Goal: Information Seeking & Learning: Find specific fact

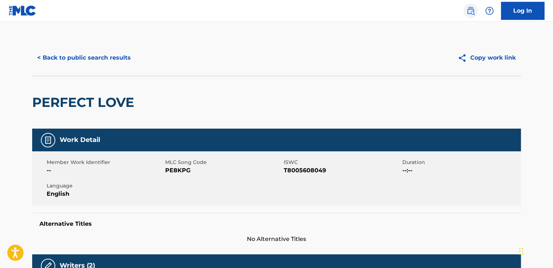
click at [468, 7] on img at bounding box center [470, 11] width 9 height 9
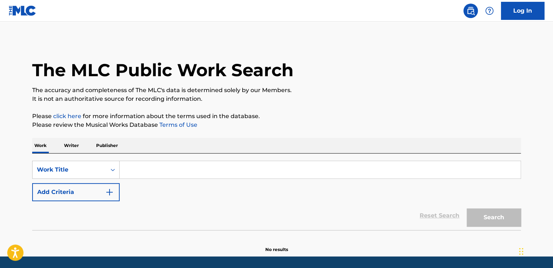
click at [152, 163] on input "Search Form" at bounding box center [320, 169] width 401 height 17
paste input "Tiny Toon Adventures: How I Spent My Vacation"
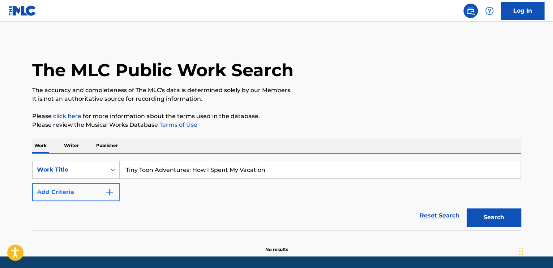
type input "Tiny Toon Adventures: How I Spent My Vacation"
click at [107, 191] on img "Search Form" at bounding box center [109, 192] width 9 height 9
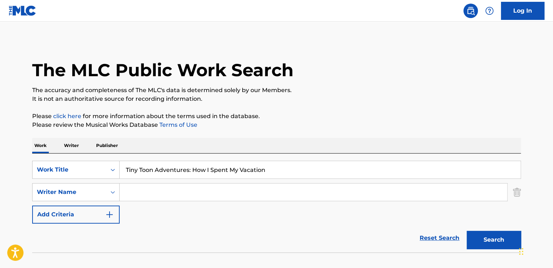
click at [170, 192] on input "Search Form" at bounding box center [313, 192] width 387 height 17
click at [366, 196] on input "Search Form" at bounding box center [313, 192] width 387 height 17
type input "[PERSON_NAME]"
click at [467, 231] on button "Search" at bounding box center [494, 240] width 54 height 18
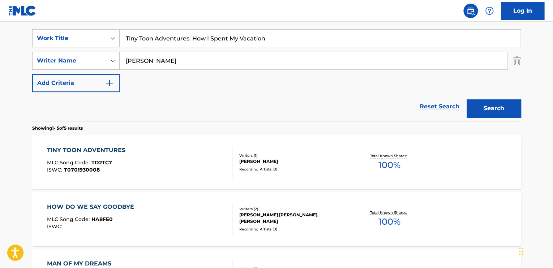
scroll to position [132, 0]
click at [514, 60] on img "Search Form" at bounding box center [517, 61] width 8 height 18
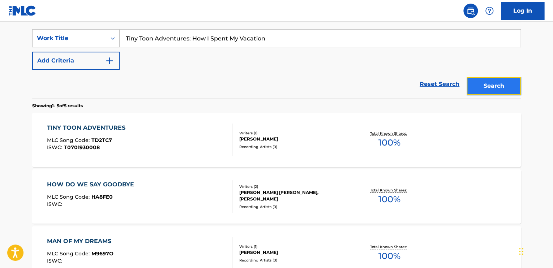
click at [505, 92] on button "Search" at bounding box center [494, 86] width 54 height 18
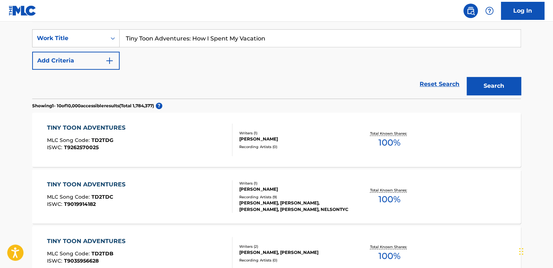
click at [190, 37] on input "Tiny Toon Adventures: How I Spent My Vacation" at bounding box center [320, 38] width 401 height 17
type input "Tiny Toon Adventures How I Spent My Vacation"
click at [467, 77] on button "Search" at bounding box center [494, 86] width 54 height 18
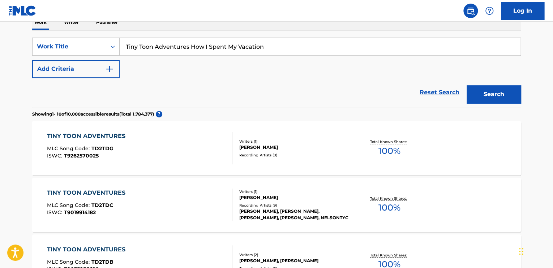
scroll to position [0, 0]
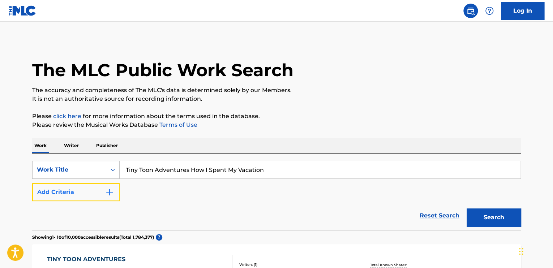
click at [117, 193] on button "Add Criteria" at bounding box center [75, 192] width 87 height 18
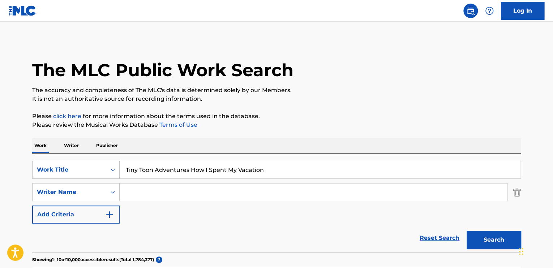
click at [152, 198] on input "Search Form" at bounding box center [313, 192] width 387 height 17
click at [467, 231] on button "Search" at bounding box center [494, 240] width 54 height 18
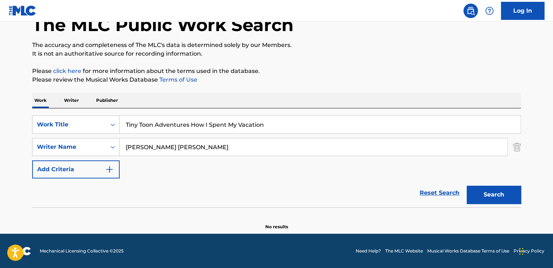
click at [159, 146] on input "[PERSON_NAME] [PERSON_NAME]" at bounding box center [313, 146] width 387 height 17
type input "[PERSON_NAME]"
click at [467, 186] on button "Search" at bounding box center [494, 195] width 54 height 18
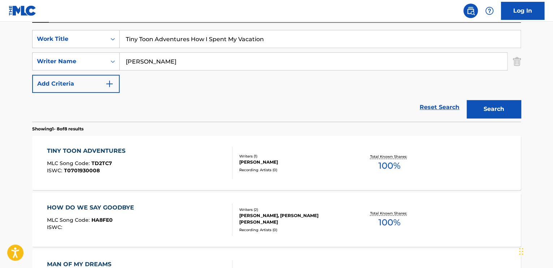
scroll to position [132, 0]
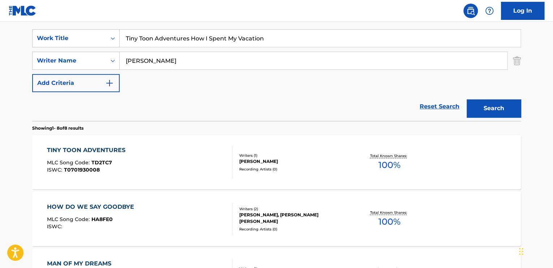
click at [151, 169] on div "TINY TOON ADVENTURES MLC Song Code : TD2TC7 ISWC : T0701930008" at bounding box center [140, 162] width 186 height 33
